Goal: Find specific page/section: Find specific page/section

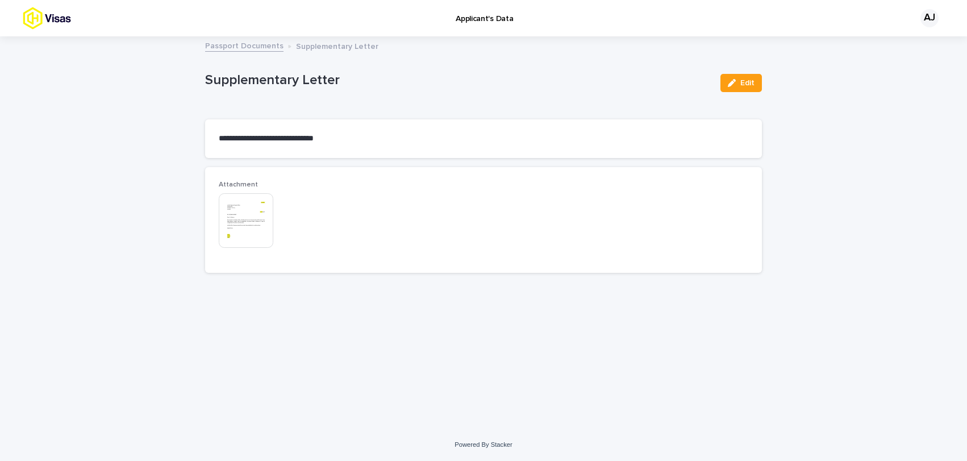
click at [223, 50] on link "Passport Documents" at bounding box center [244, 45] width 78 height 13
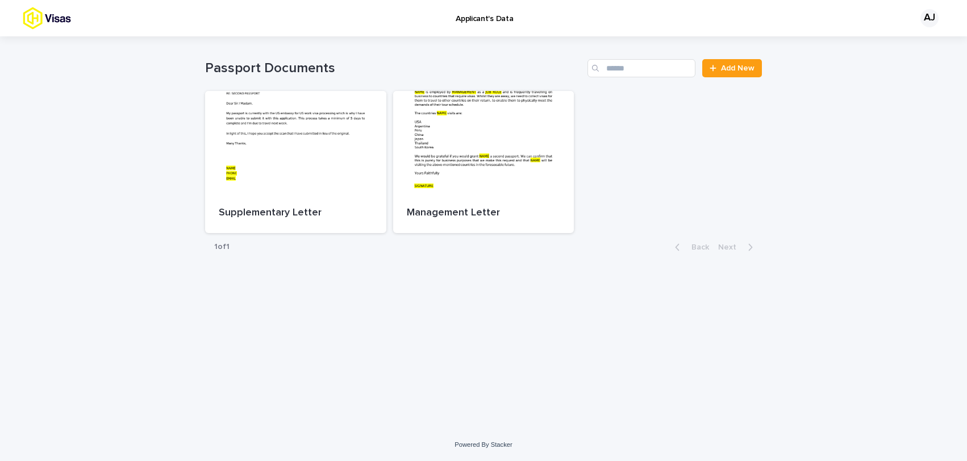
click at [58, 23] on img at bounding box center [67, 18] width 89 height 23
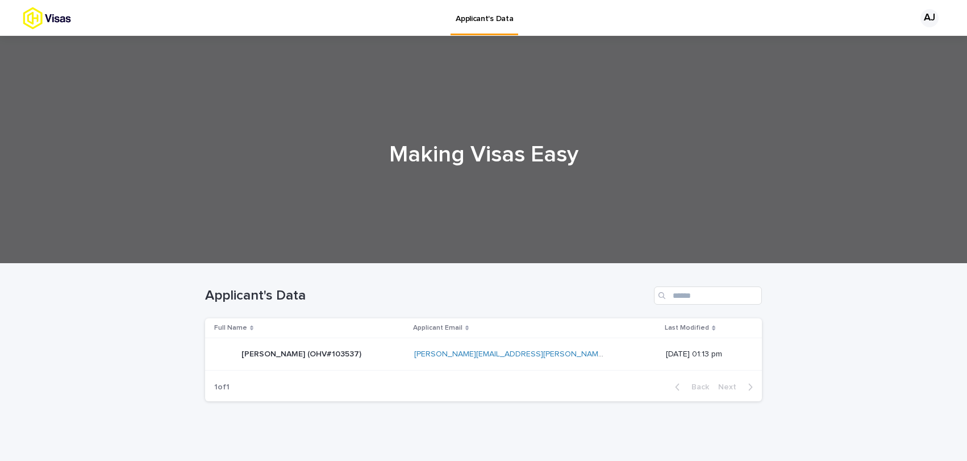
scroll to position [39, 0]
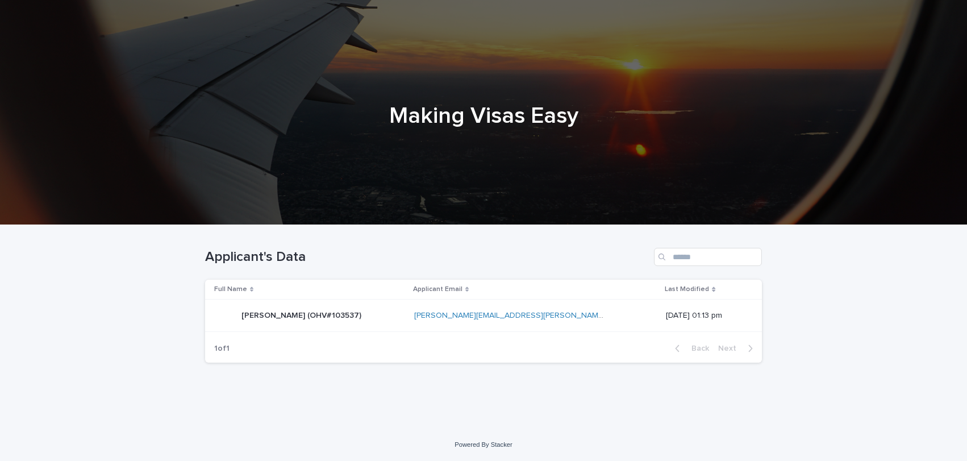
click at [331, 307] on div "[PERSON_NAME] (OHV#103537) [PERSON_NAME] (OHV#103537)" at bounding box center [301, 315] width 120 height 19
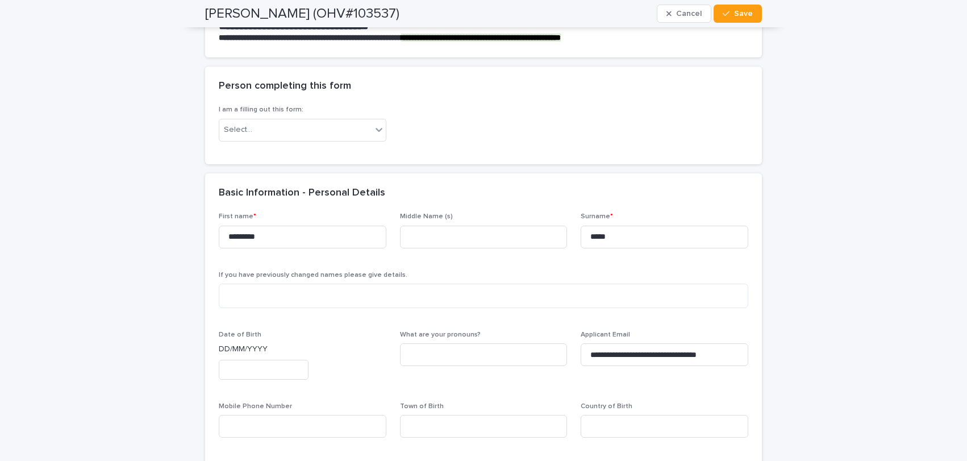
scroll to position [360, 0]
